Goal: Task Accomplishment & Management: Complete application form

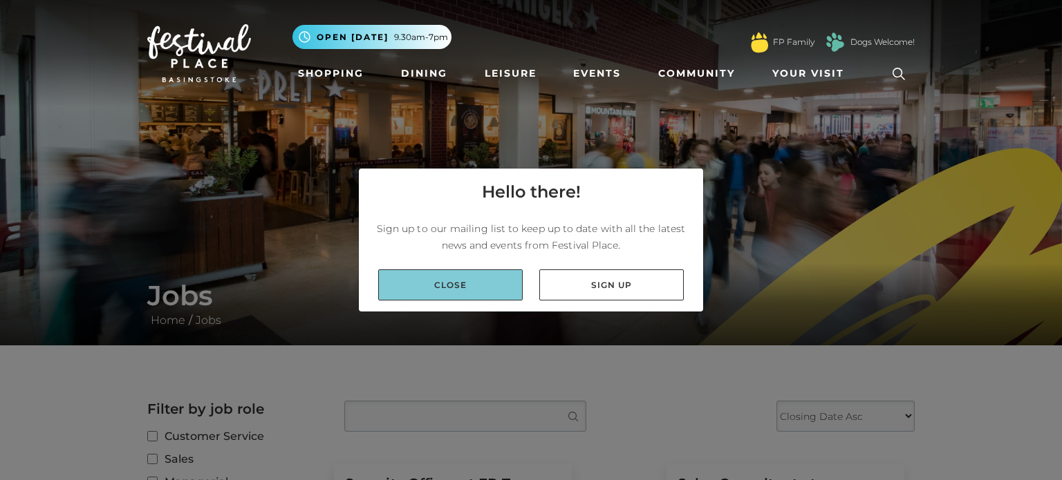
click at [500, 296] on link "Close" at bounding box center [450, 285] width 144 height 31
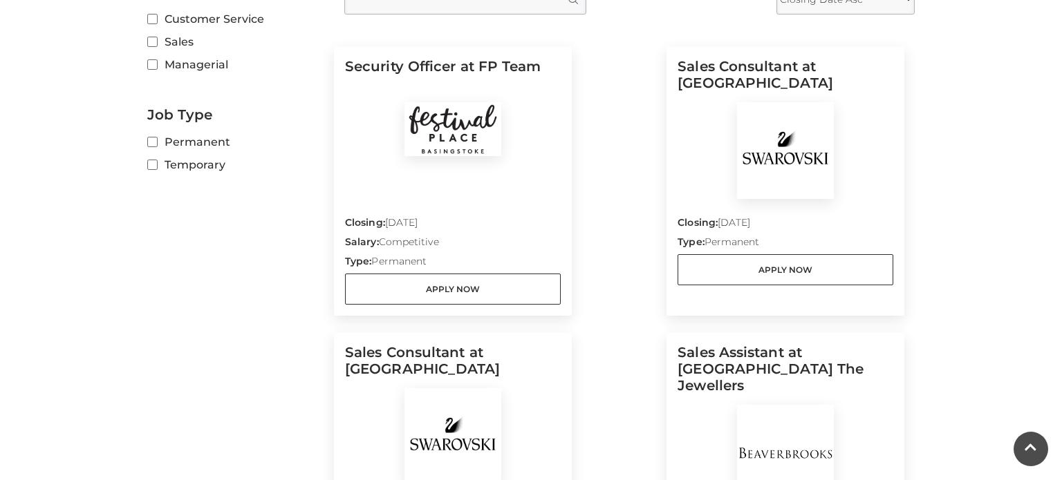
scroll to position [422, 0]
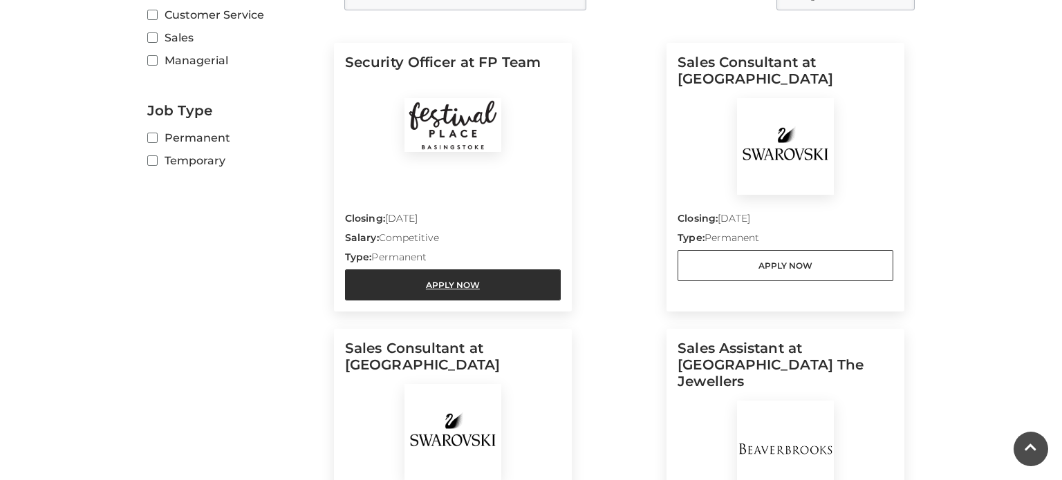
click at [485, 293] on link "Apply Now" at bounding box center [453, 285] width 216 height 31
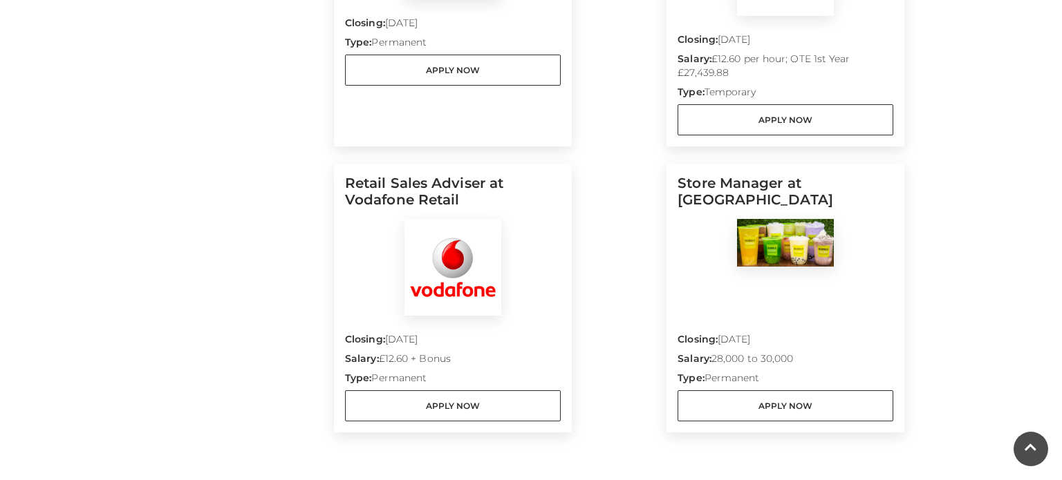
scroll to position [905, 0]
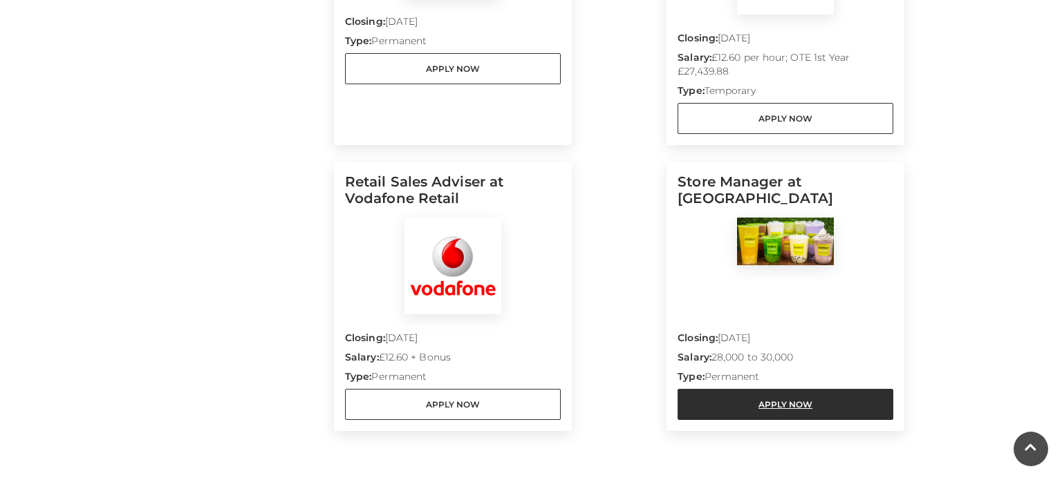
click at [832, 389] on link "Apply Now" at bounding box center [785, 404] width 216 height 31
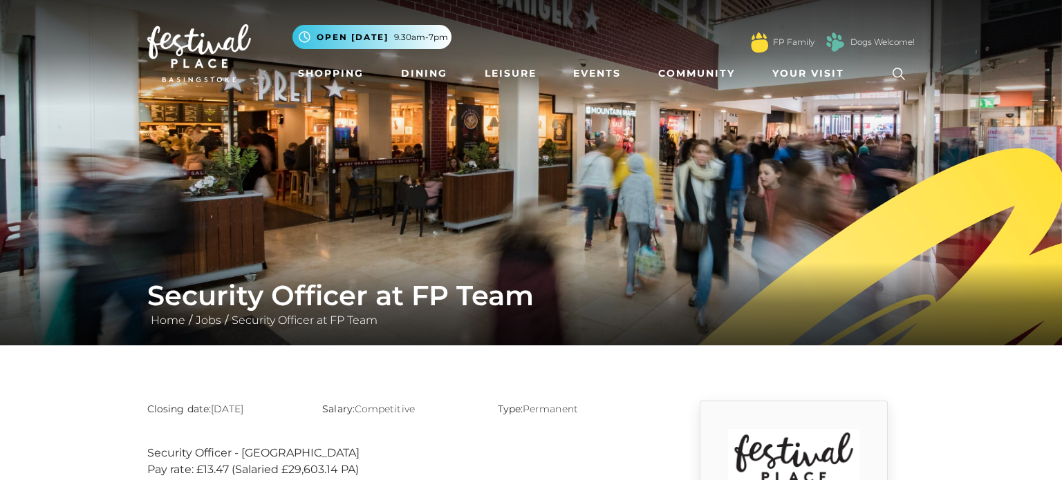
click at [617, 335] on div "Security Officer at FP Team Home / Jobs / Security Officer at FP Team" at bounding box center [531, 304] width 1062 height 83
